Goal: Task Accomplishment & Management: Manage account settings

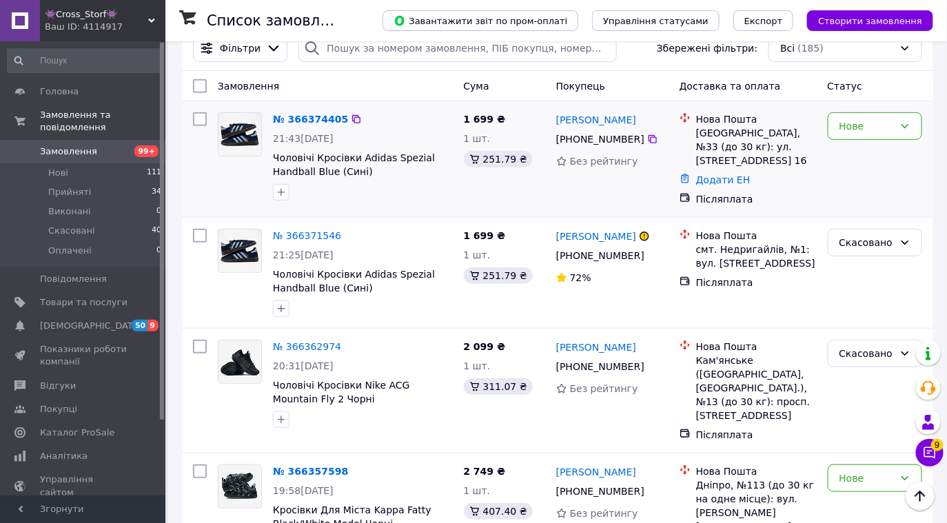
scroll to position [156, 0]
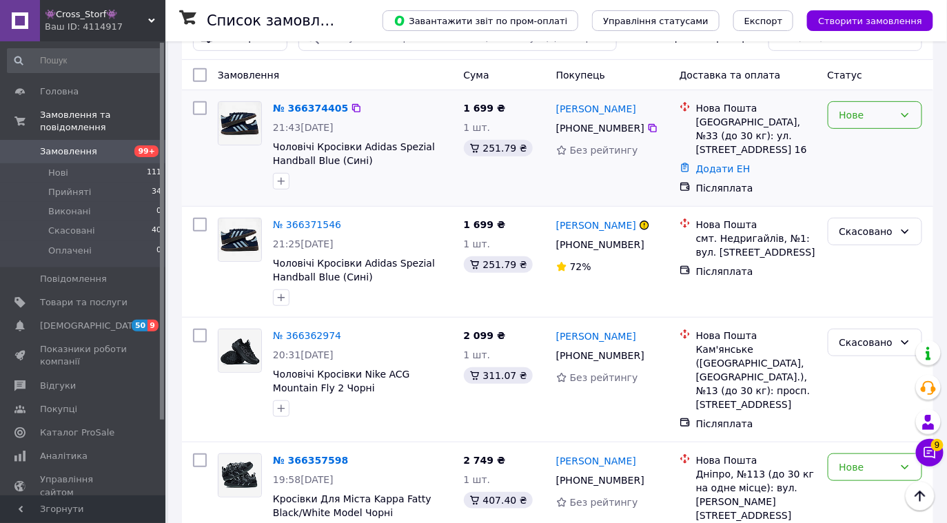
click at [894, 119] on div "Нове" at bounding box center [874, 115] width 94 height 28
click at [893, 139] on li "Прийнято" at bounding box center [875, 144] width 94 height 25
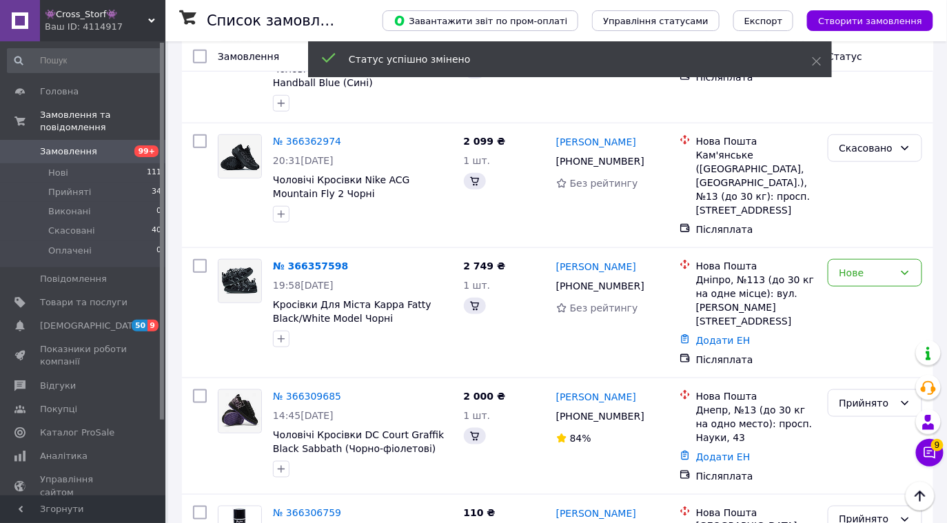
scroll to position [351, 0]
click at [850, 265] on div "Нове" at bounding box center [866, 272] width 54 height 15
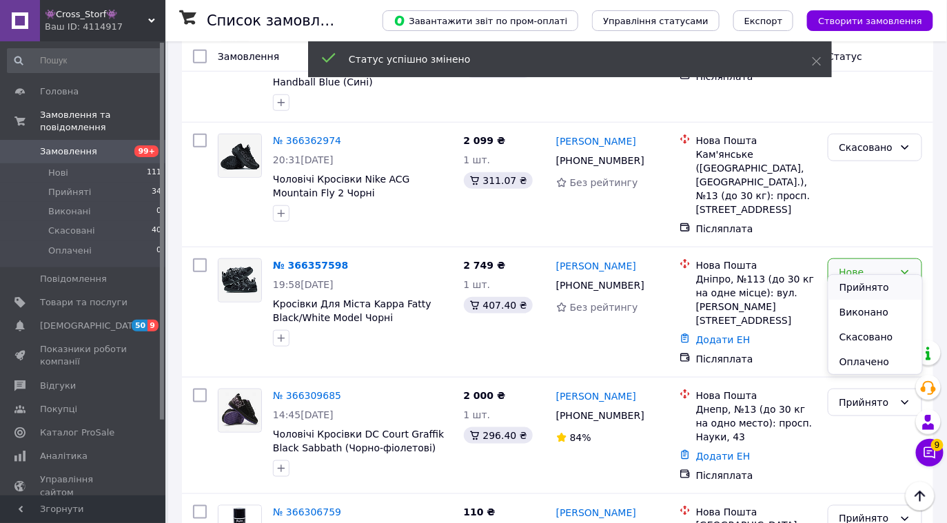
click at [856, 289] on li "Прийнято" at bounding box center [875, 287] width 94 height 25
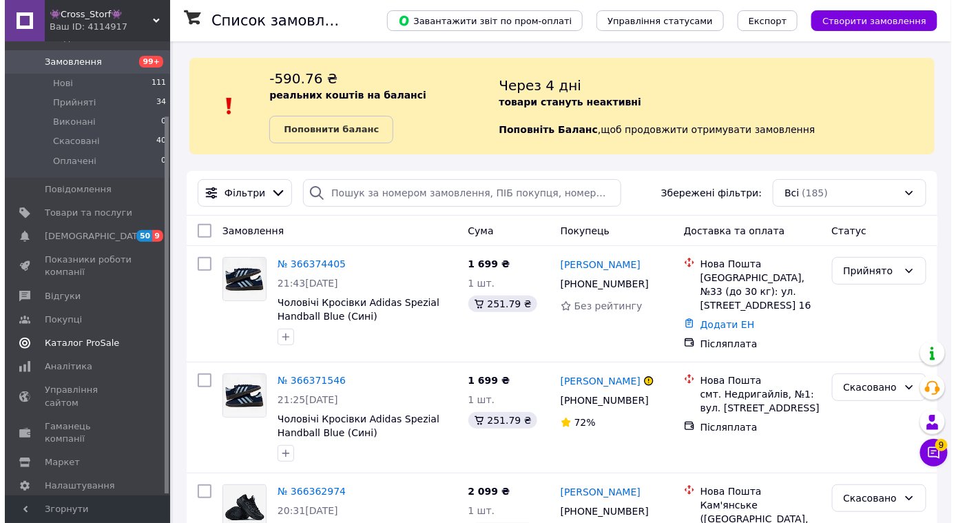
scroll to position [90, 0]
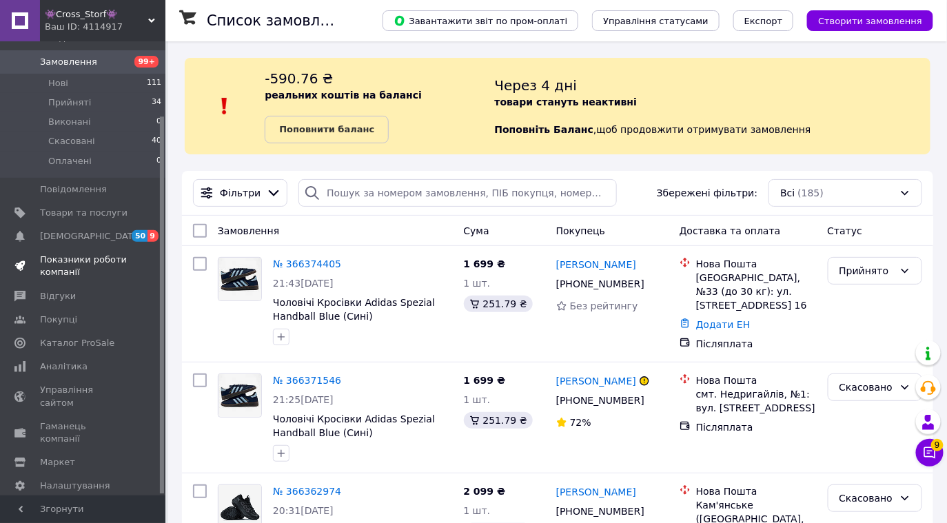
click at [64, 254] on span "Показники роботи компанії" at bounding box center [83, 266] width 87 height 25
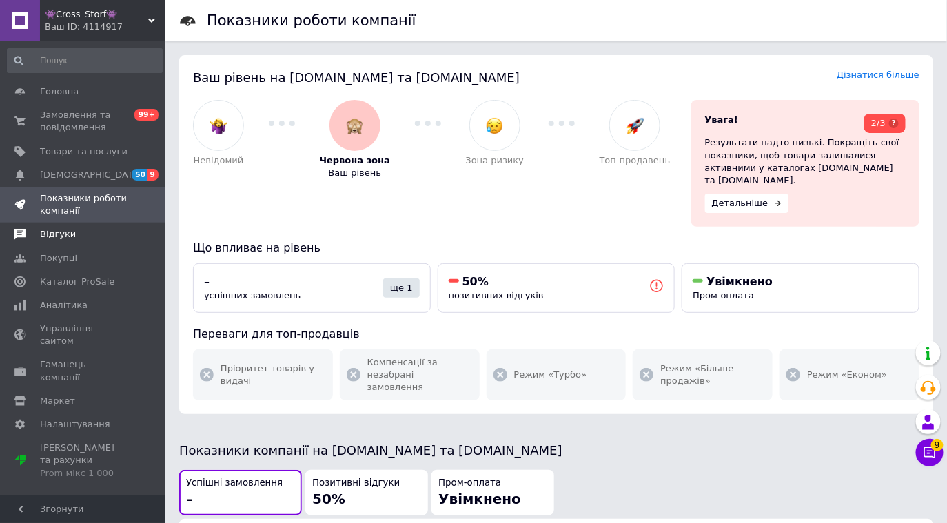
click at [87, 237] on span "Відгуки" at bounding box center [83, 234] width 87 height 12
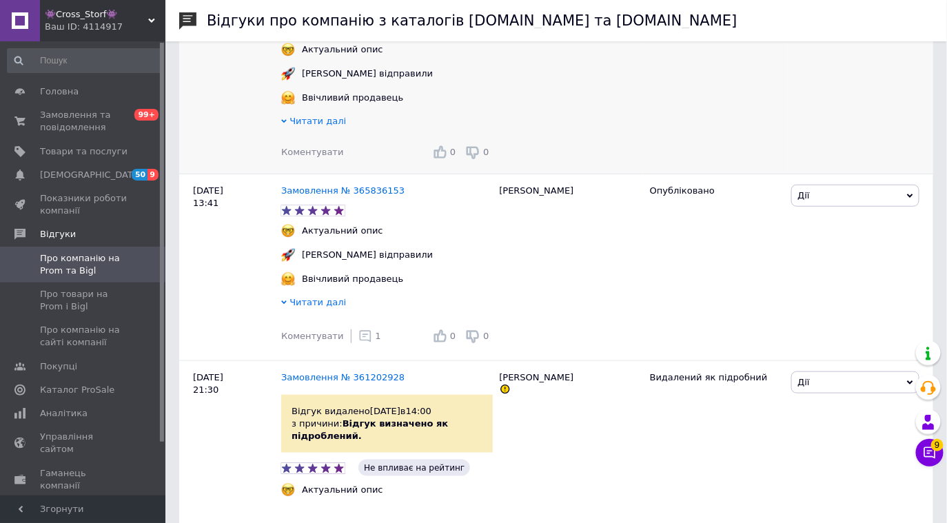
scroll to position [305, 0]
click at [101, 37] on div "👾Cross_Storf👾 Ваш ID: 4114917" at bounding box center [102, 20] width 125 height 41
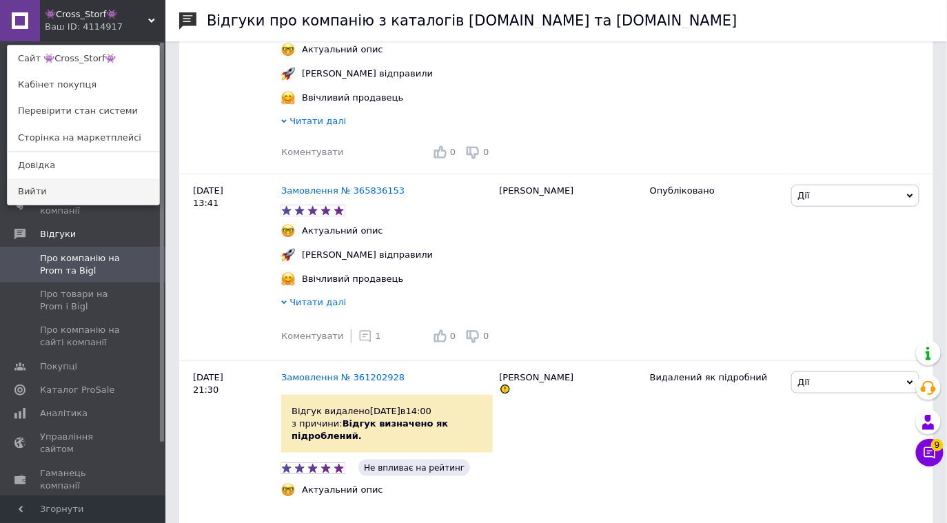
click at [122, 193] on link "Вийти" at bounding box center [84, 191] width 152 height 26
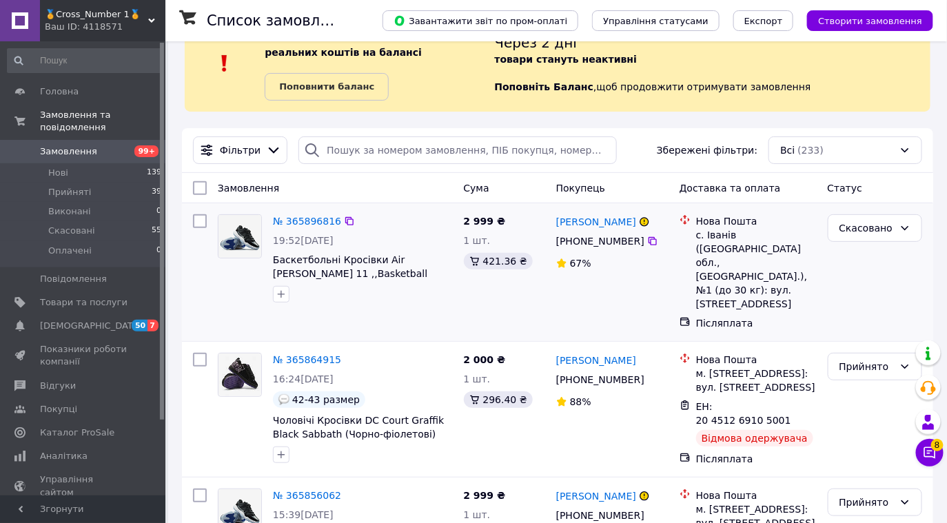
scroll to position [49, 0]
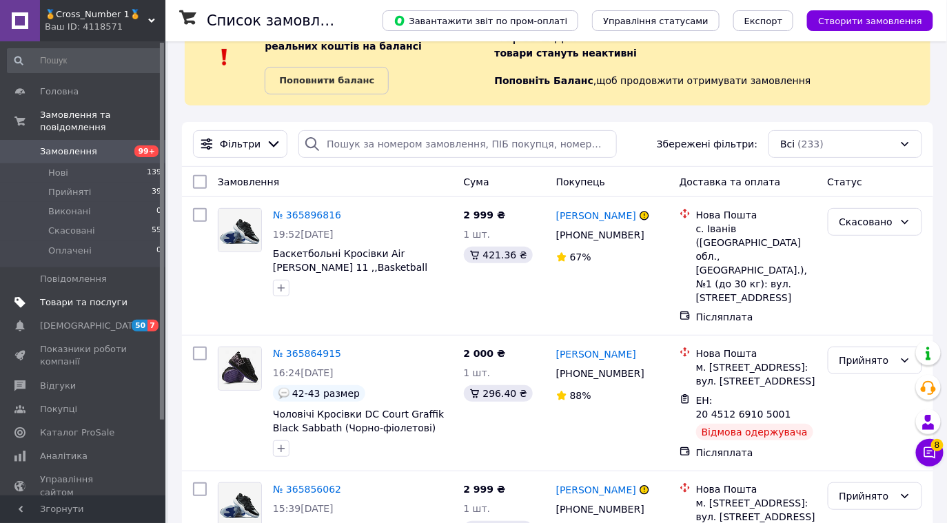
click at [100, 296] on span "Товари та послуги" at bounding box center [83, 302] width 87 height 12
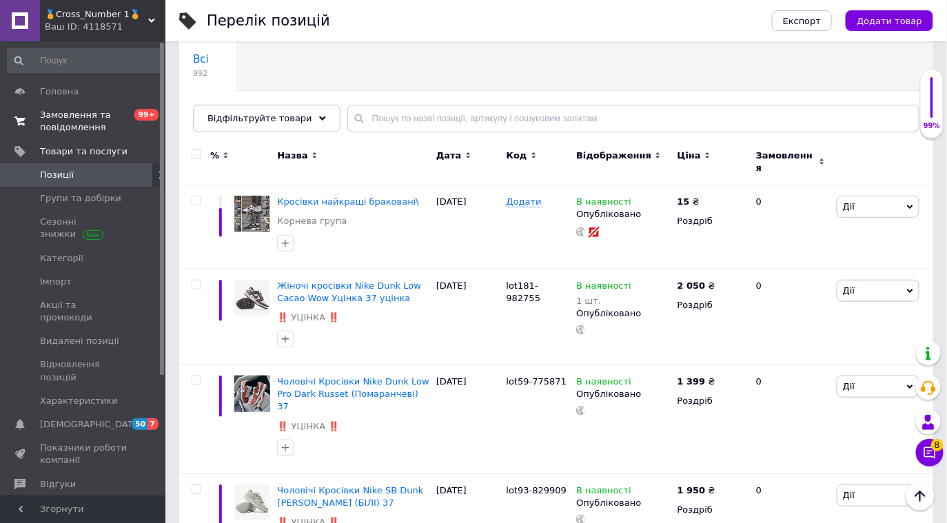
click at [105, 122] on span "Замовлення та повідомлення" at bounding box center [83, 121] width 87 height 25
